Goal: Task Accomplishment & Management: Manage account settings

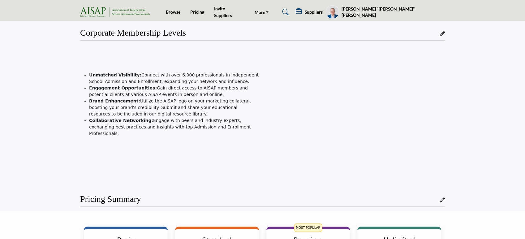
click at [415, 14] on h5 "[PERSON_NAME] "[PERSON_NAME]" [PERSON_NAME]" at bounding box center [392, 12] width 103 height 12
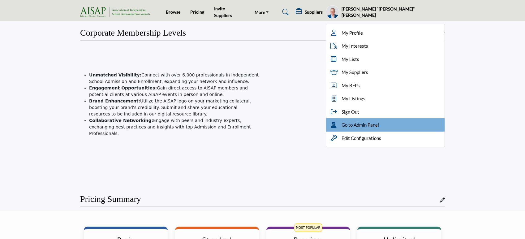
click at [379, 125] on span "Go to Admin Panel" at bounding box center [359, 124] width 37 height 7
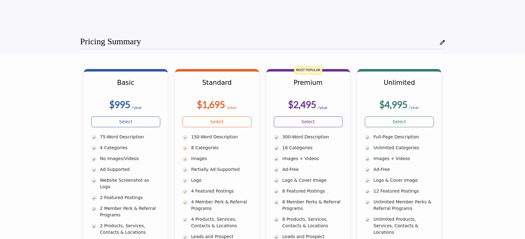
scroll to position [156, 0]
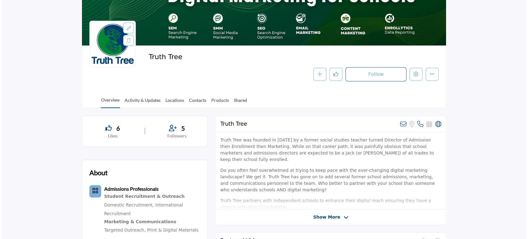
scroll to position [54, 0]
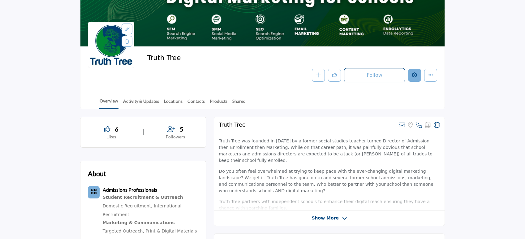
click at [416, 77] on icon "Edit company" at bounding box center [414, 74] width 5 height 5
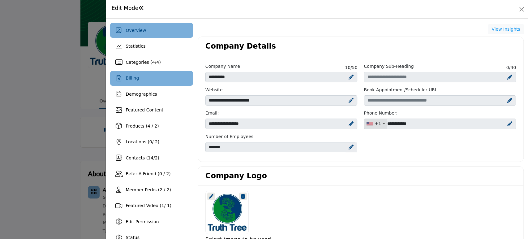
click at [146, 76] on div "Billing" at bounding box center [151, 78] width 83 height 15
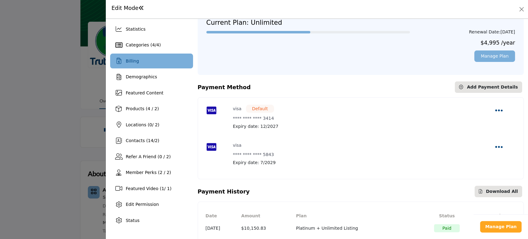
scroll to position [16, 0]
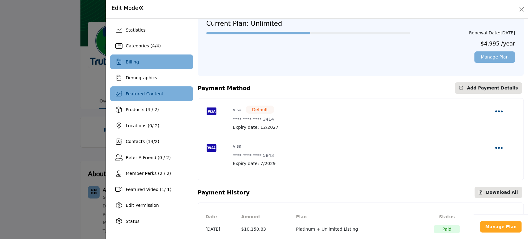
click at [161, 95] on div "Featured Content" at bounding box center [151, 93] width 83 height 15
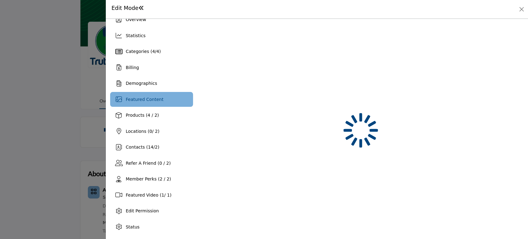
scroll to position [10, 0]
